Goal: Task Accomplishment & Management: Use online tool/utility

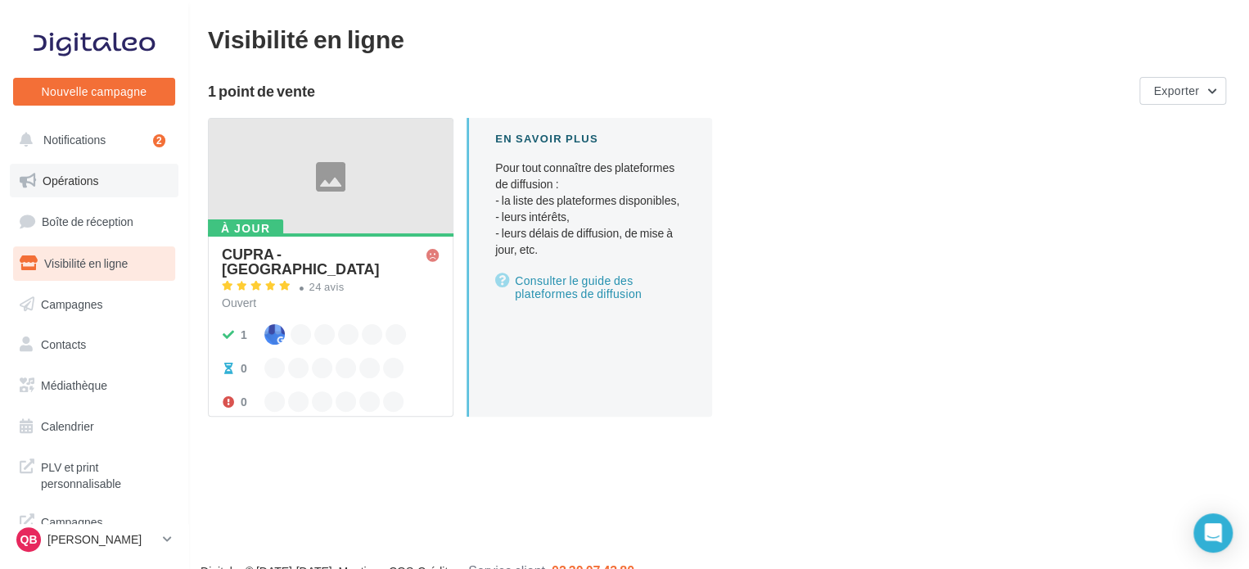
click at [82, 178] on span "Opérations" at bounding box center [71, 181] width 56 height 14
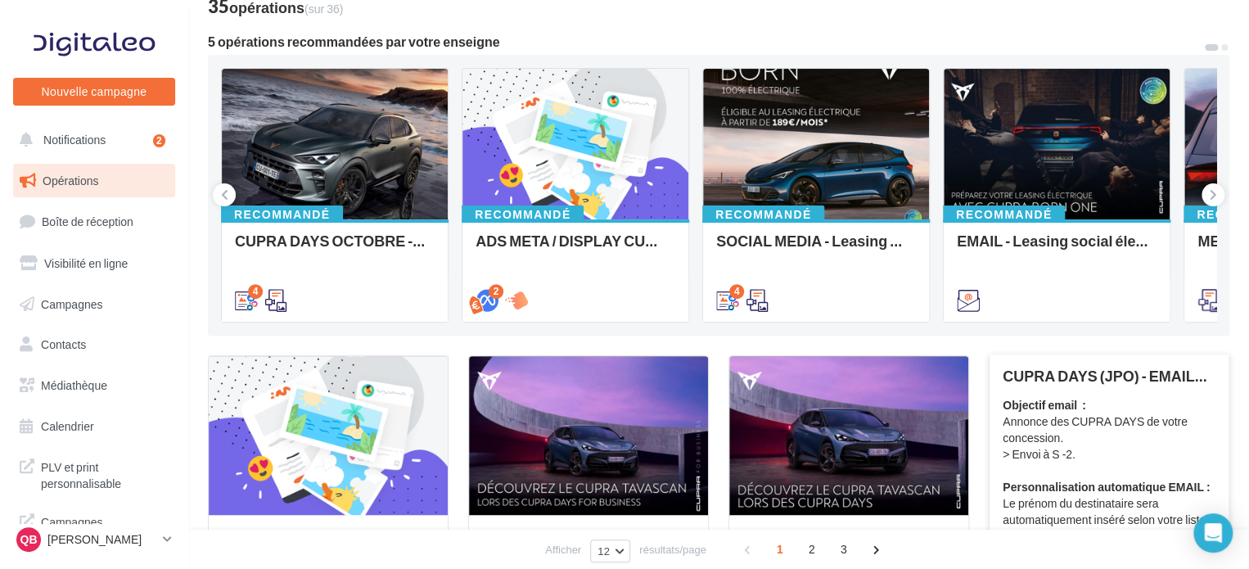
scroll to position [82, 0]
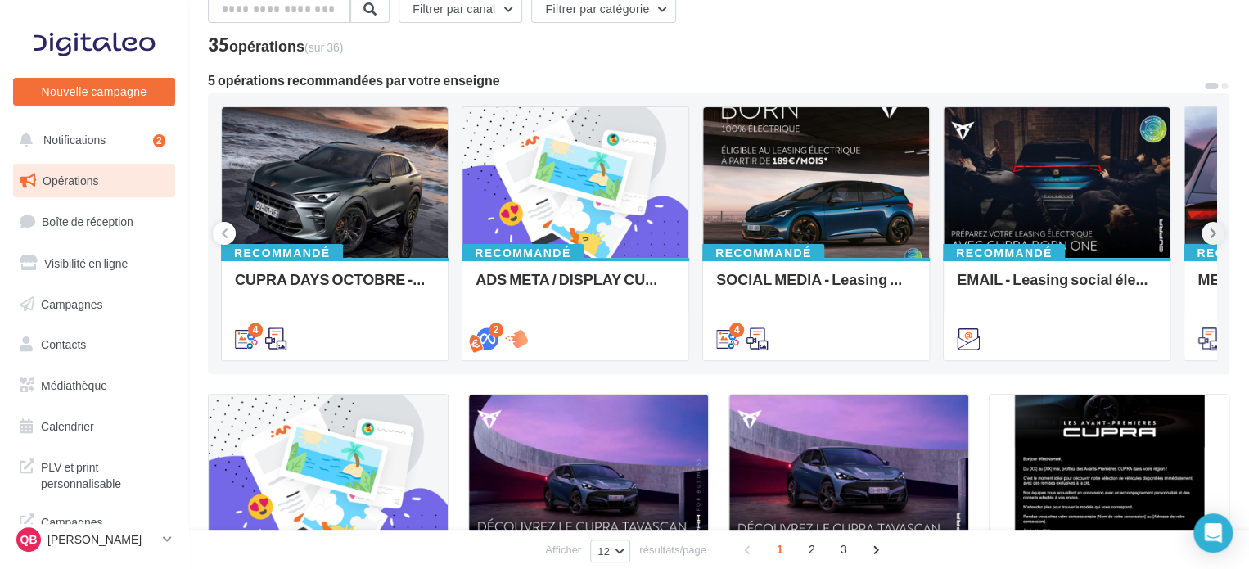
click at [1210, 238] on icon at bounding box center [1213, 233] width 7 height 16
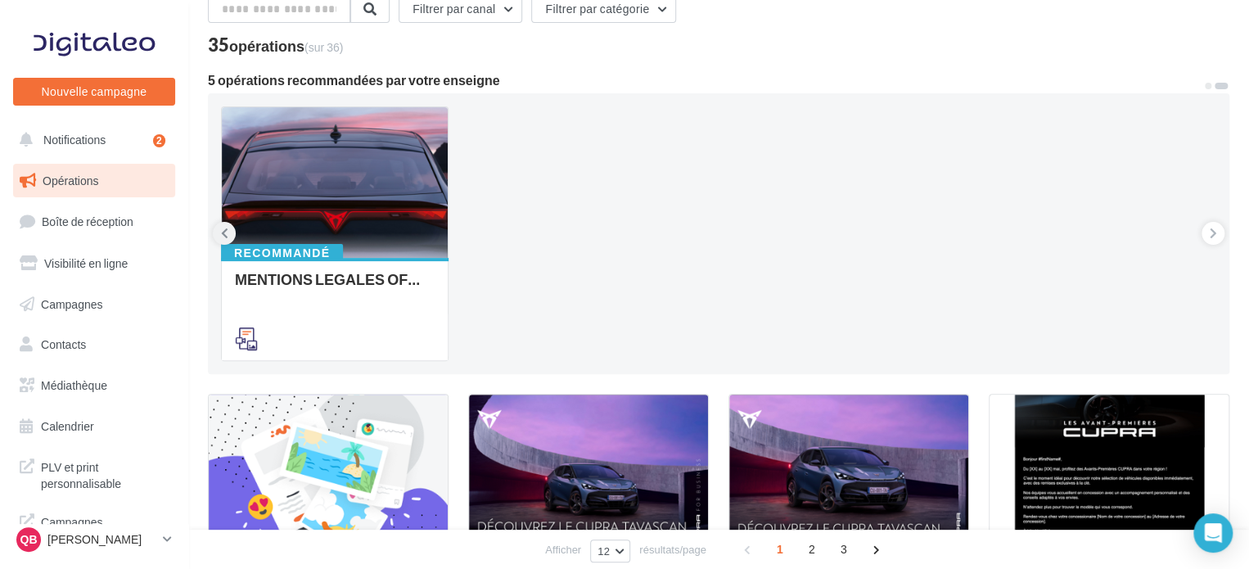
click at [217, 231] on button at bounding box center [224, 233] width 23 height 23
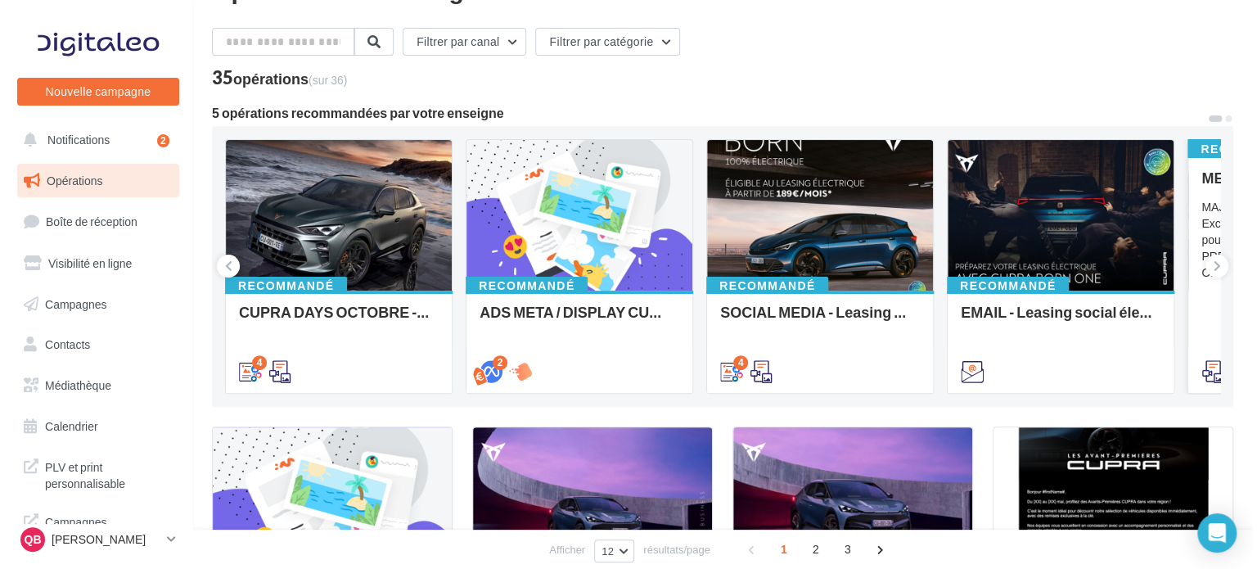
scroll to position [0, 0]
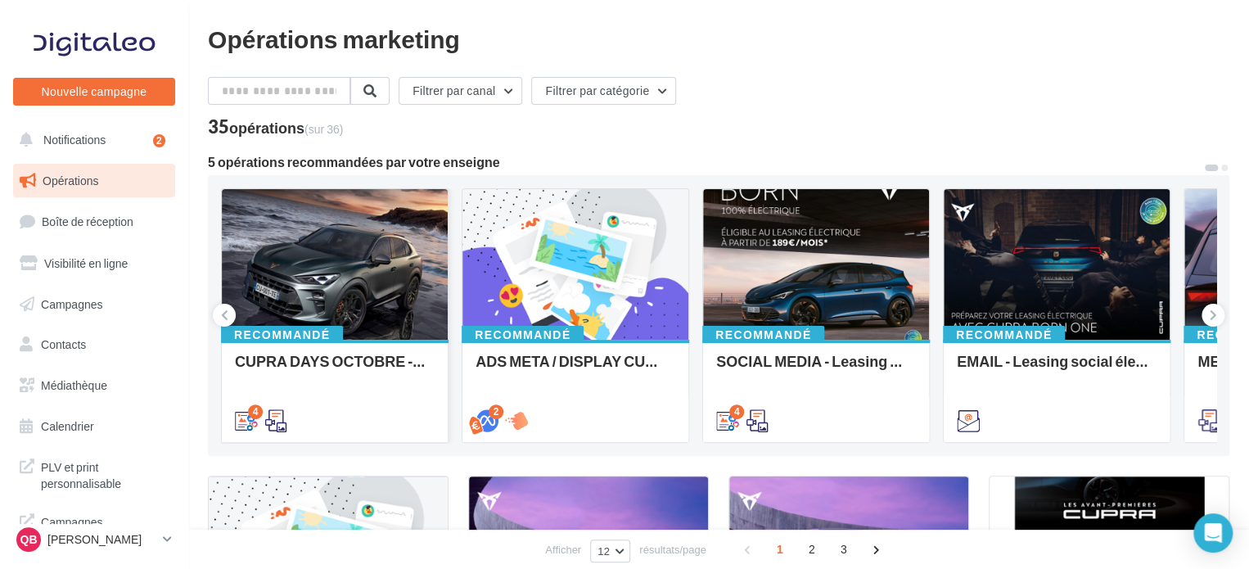
click at [344, 223] on div at bounding box center [335, 265] width 226 height 152
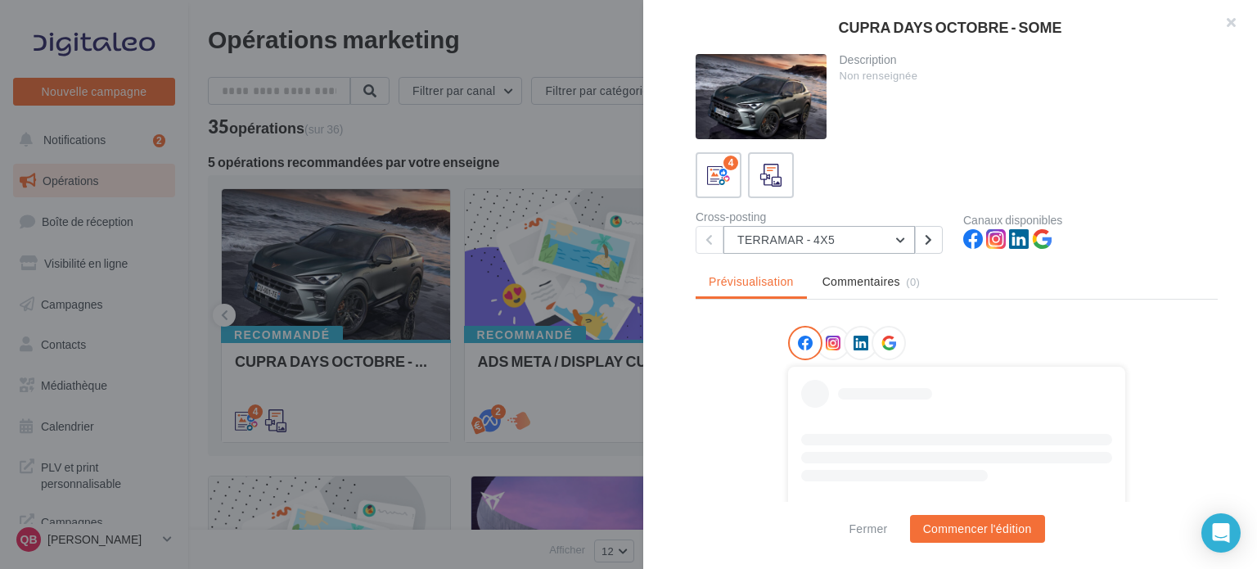
click at [848, 232] on button "TERRAMAR - 4X5" at bounding box center [820, 240] width 192 height 28
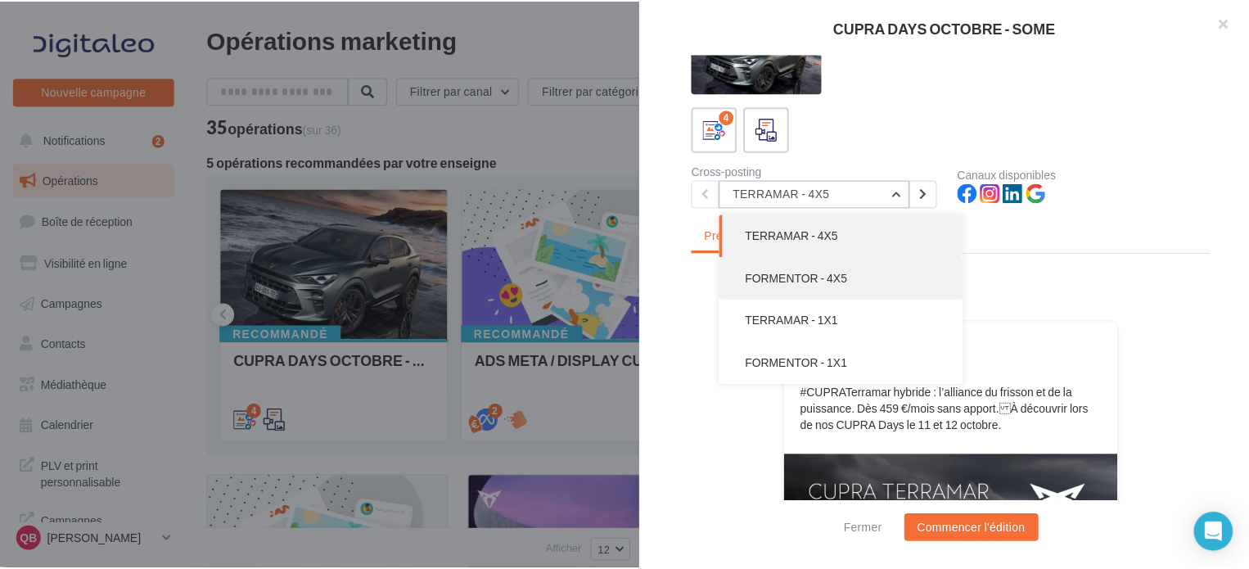
scroll to position [164, 0]
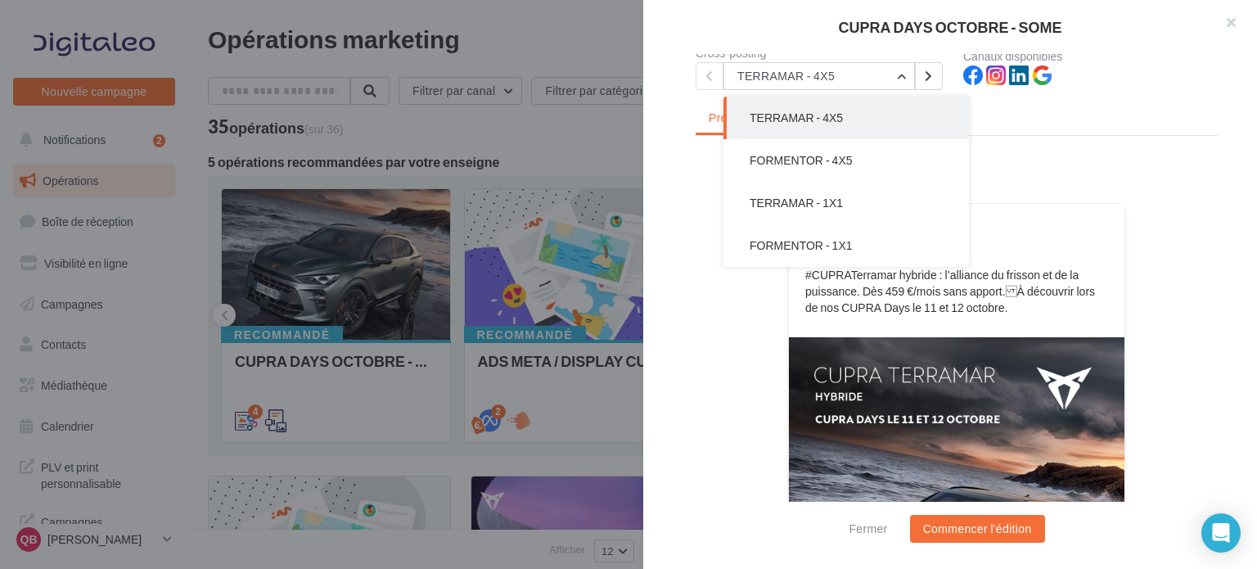
click at [1065, 212] on div "FB Ma page Facebook" at bounding box center [956, 229] width 327 height 42
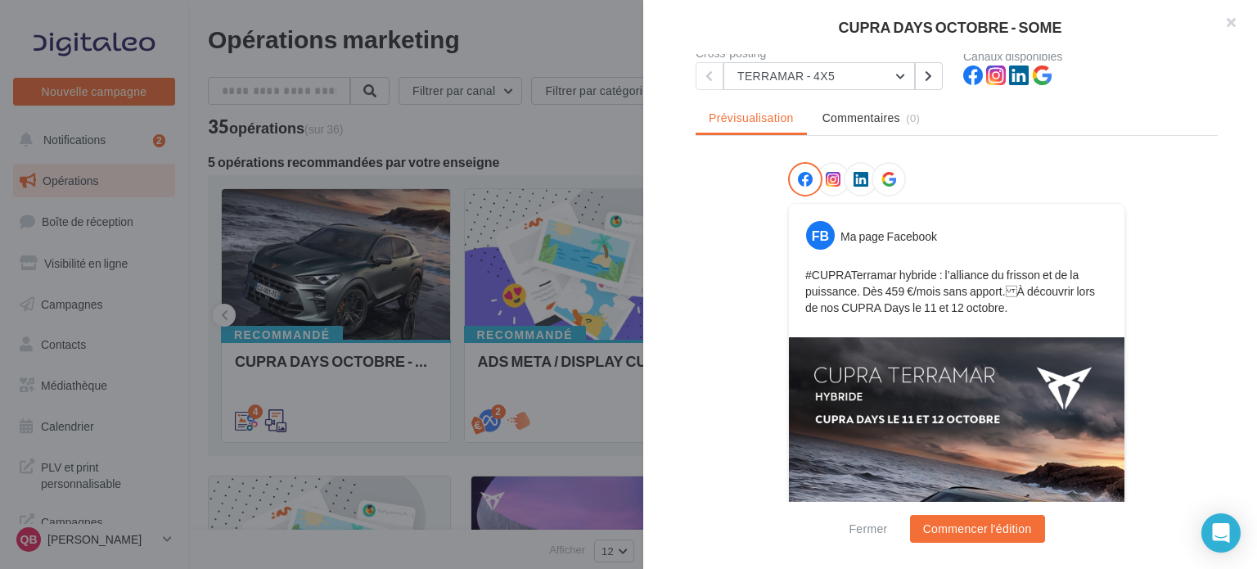
click at [557, 124] on div at bounding box center [628, 284] width 1257 height 569
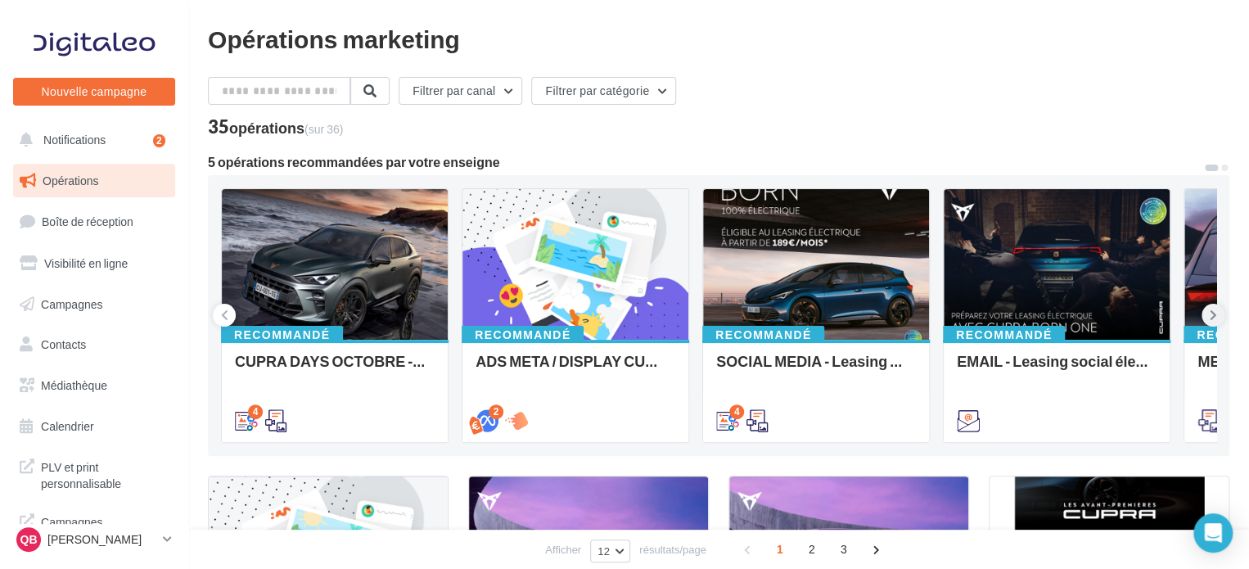
click at [1216, 313] on button at bounding box center [1213, 315] width 23 height 23
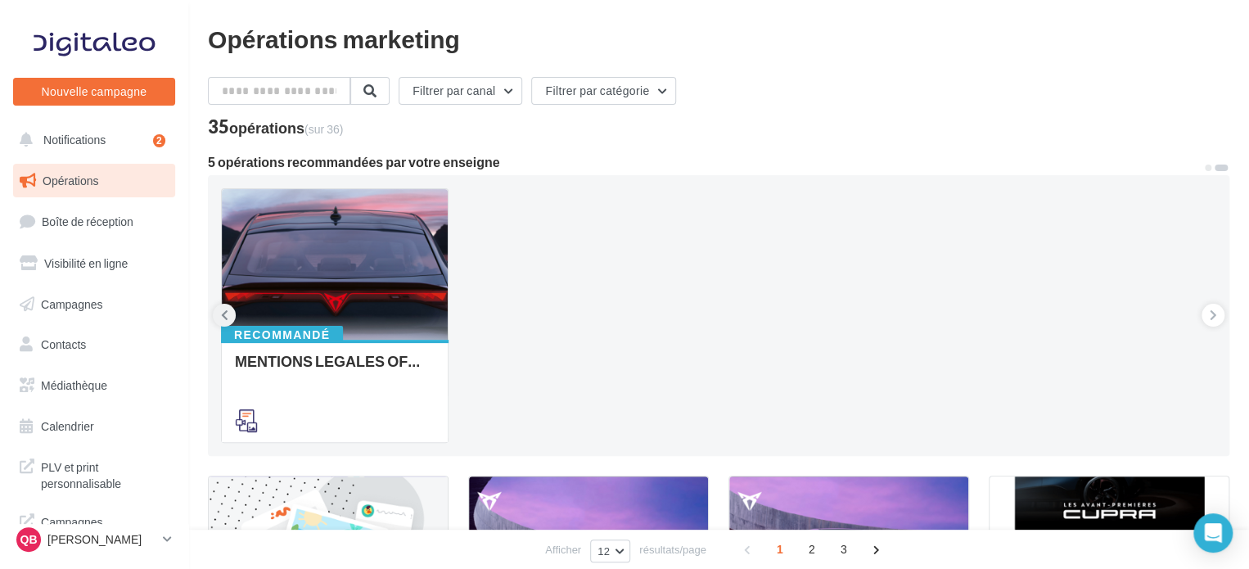
click at [225, 314] on icon at bounding box center [224, 315] width 7 height 16
